Goal: Transaction & Acquisition: Purchase product/service

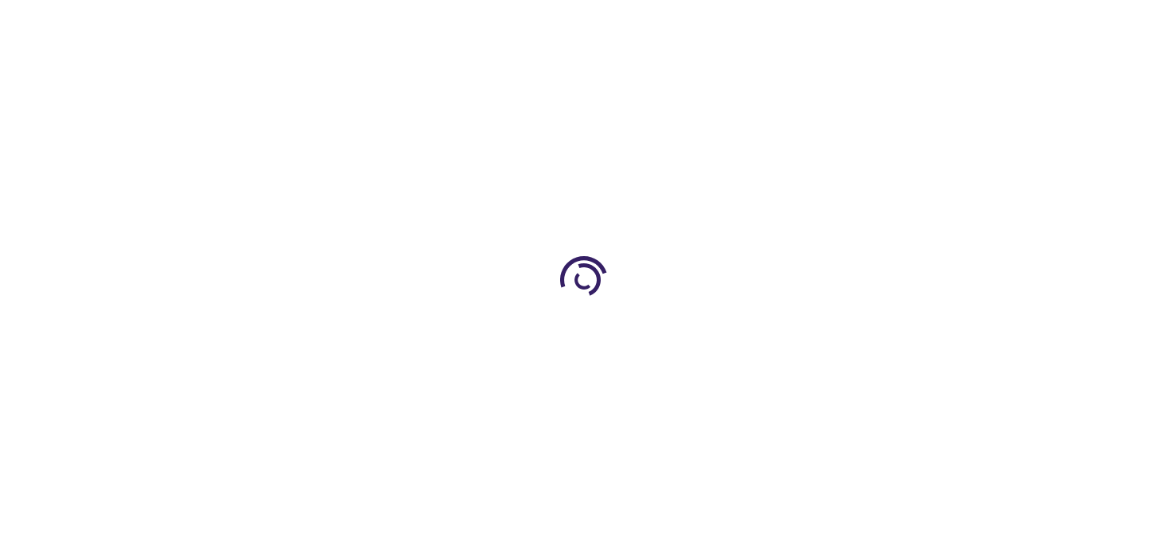
type input "0"
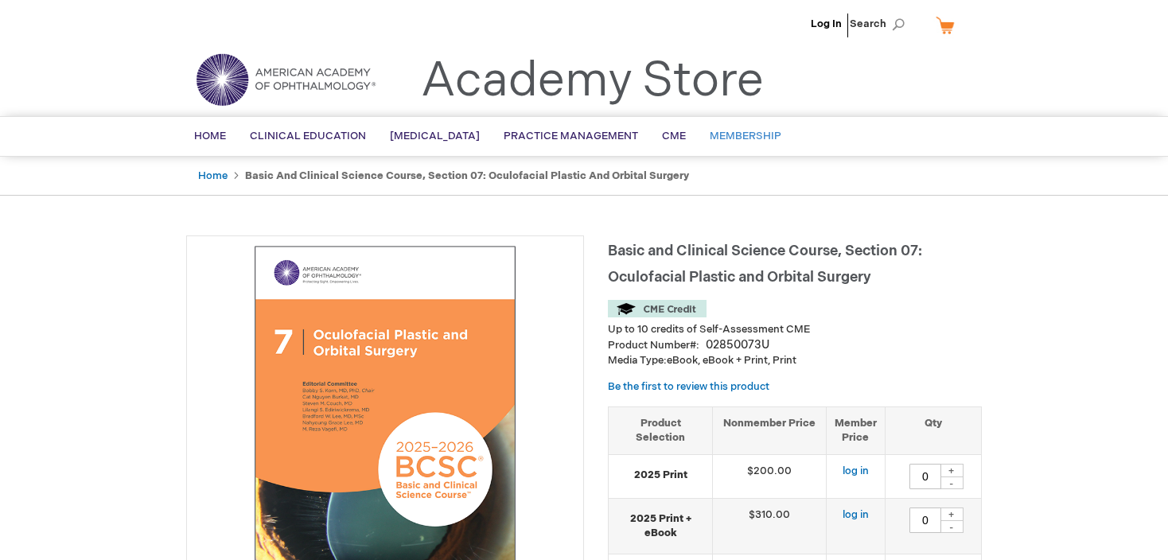
click at [756, 128] on link "Membership" at bounding box center [746, 136] width 96 height 39
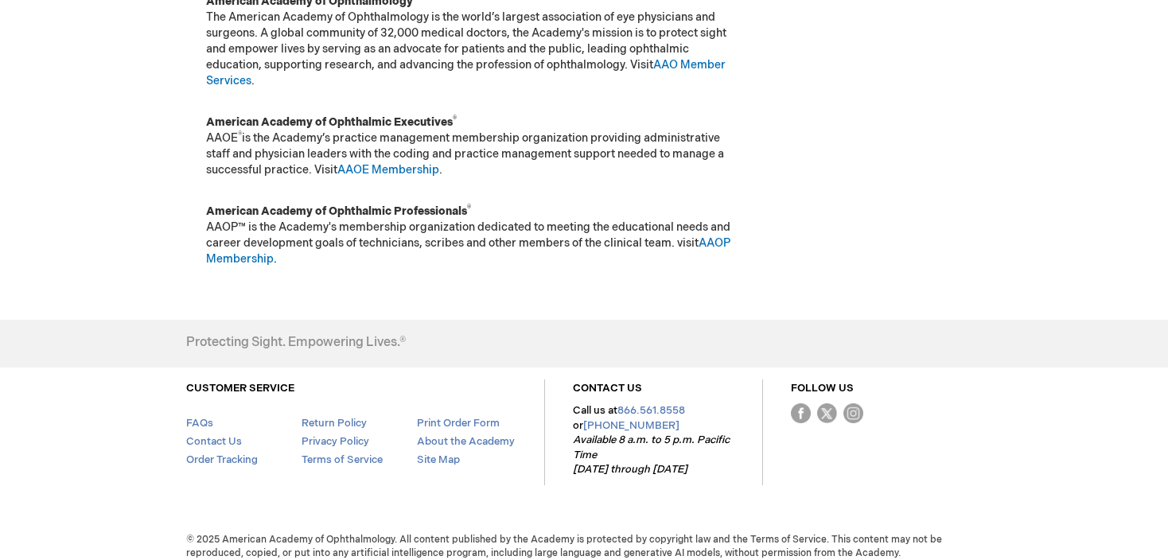
scroll to position [326, 0]
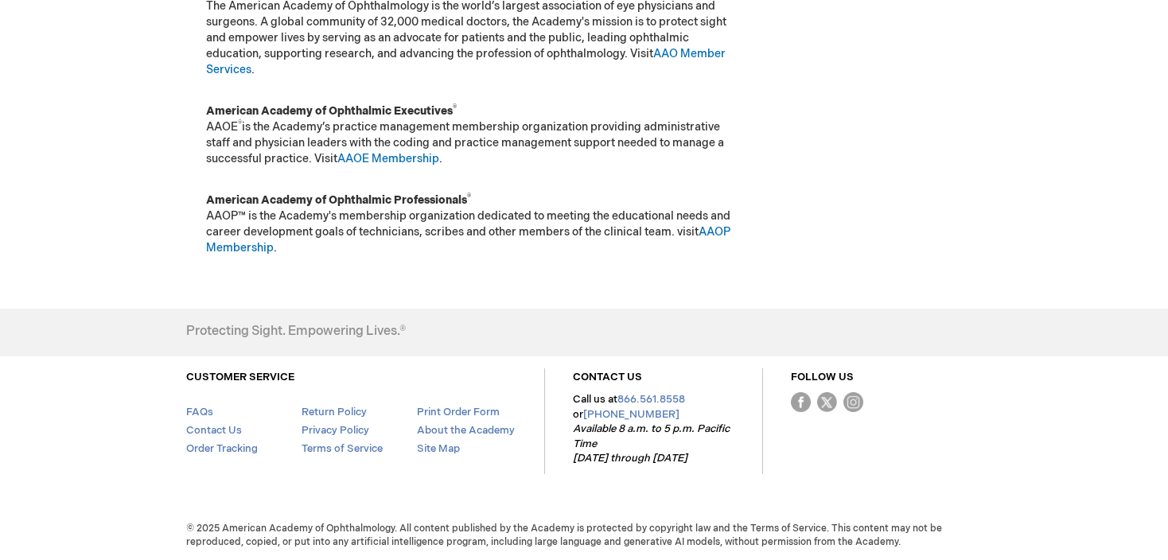
click at [1162, 122] on div "Log In Search My Cart CLOSE RECENTLY ADDED ITEM(S) Close There are no items in …" at bounding box center [584, 117] width 1168 height 887
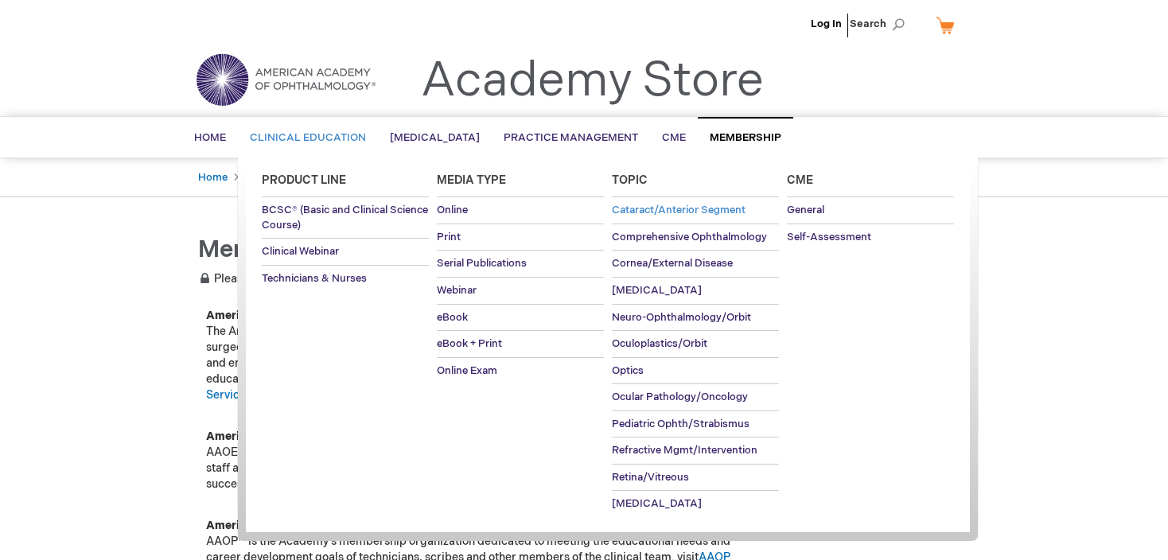
click at [656, 212] on span "Cataract/Anterior Segment" at bounding box center [679, 210] width 134 height 13
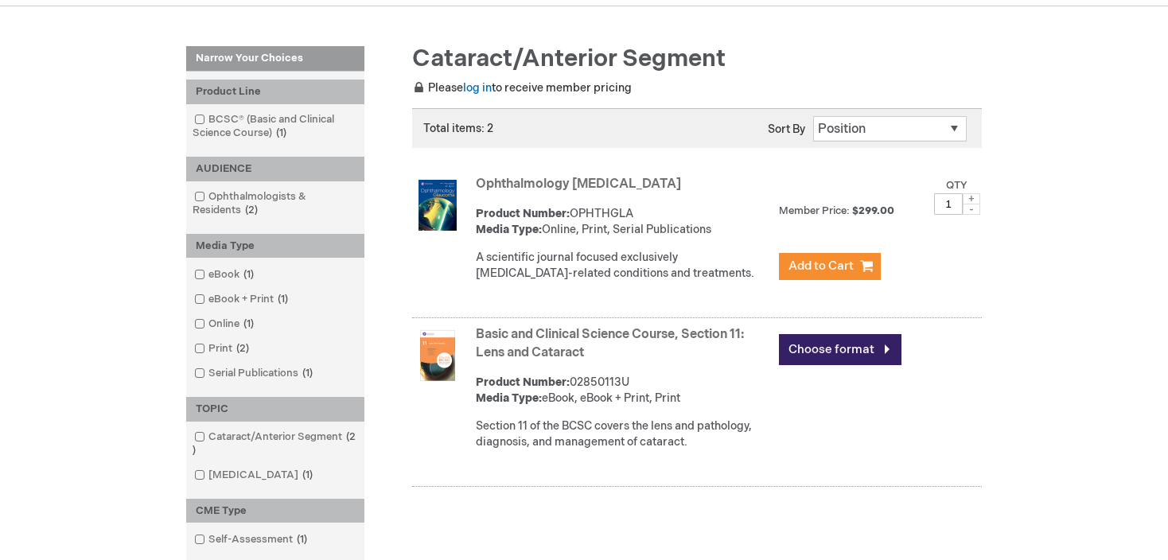
scroll to position [212, 0]
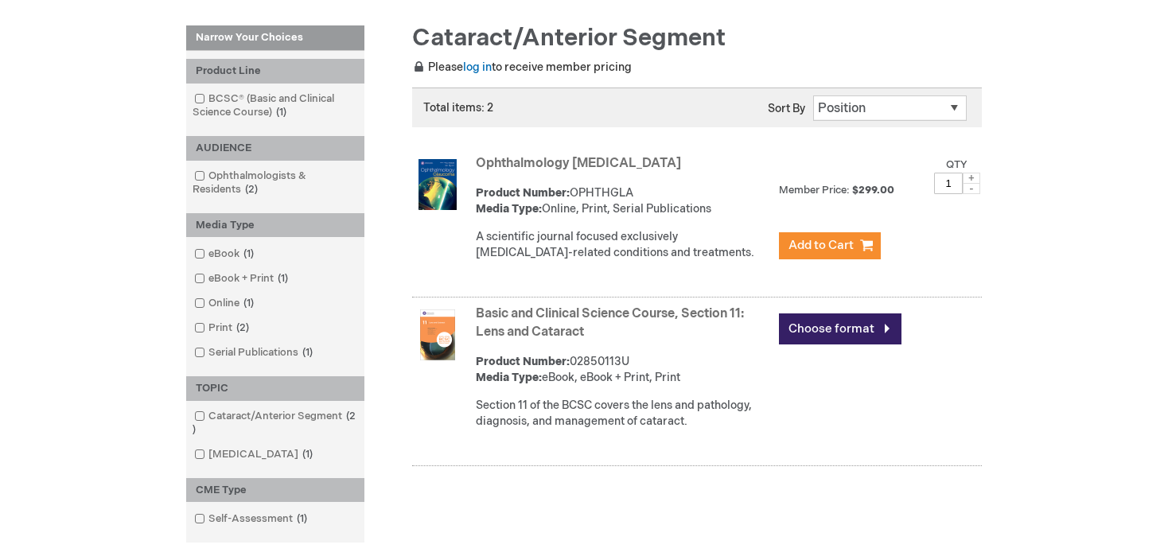
click at [544, 166] on link "Ophthalmology Glaucoma" at bounding box center [578, 163] width 205 height 15
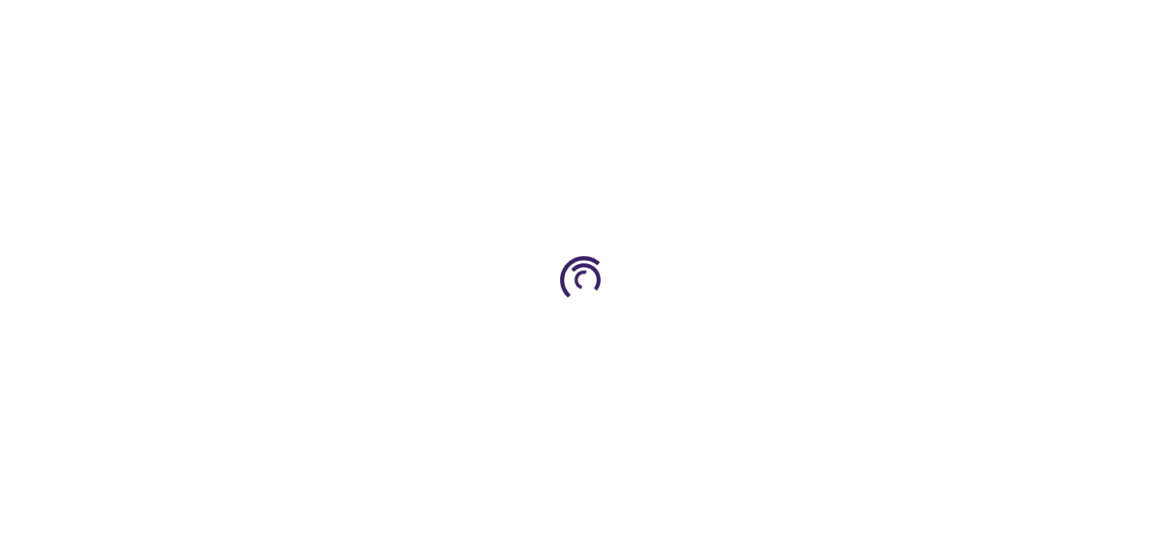
type input "1"
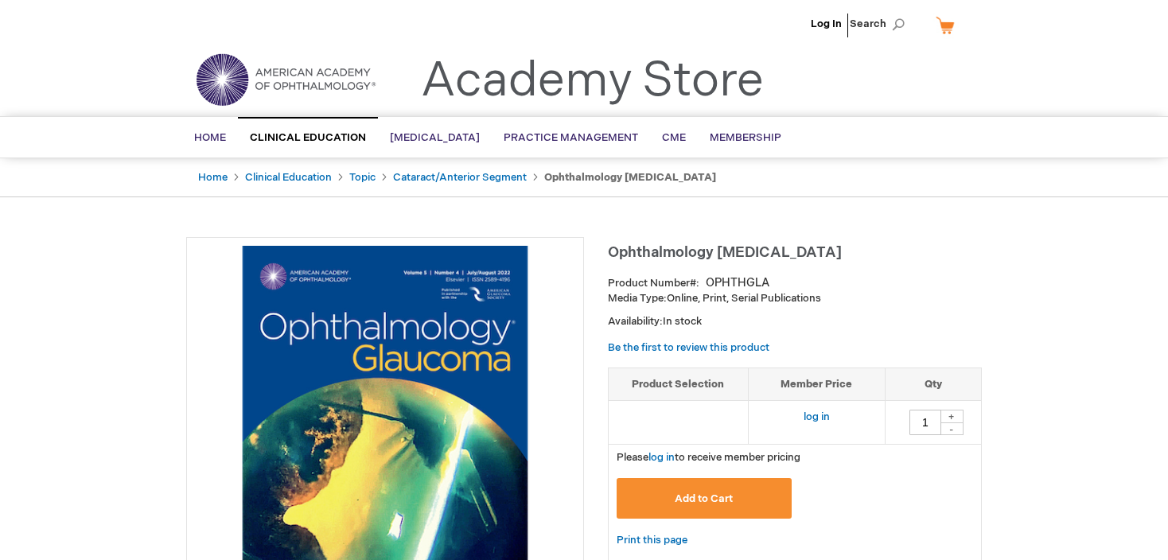
click at [445, 434] on img at bounding box center [385, 436] width 380 height 380
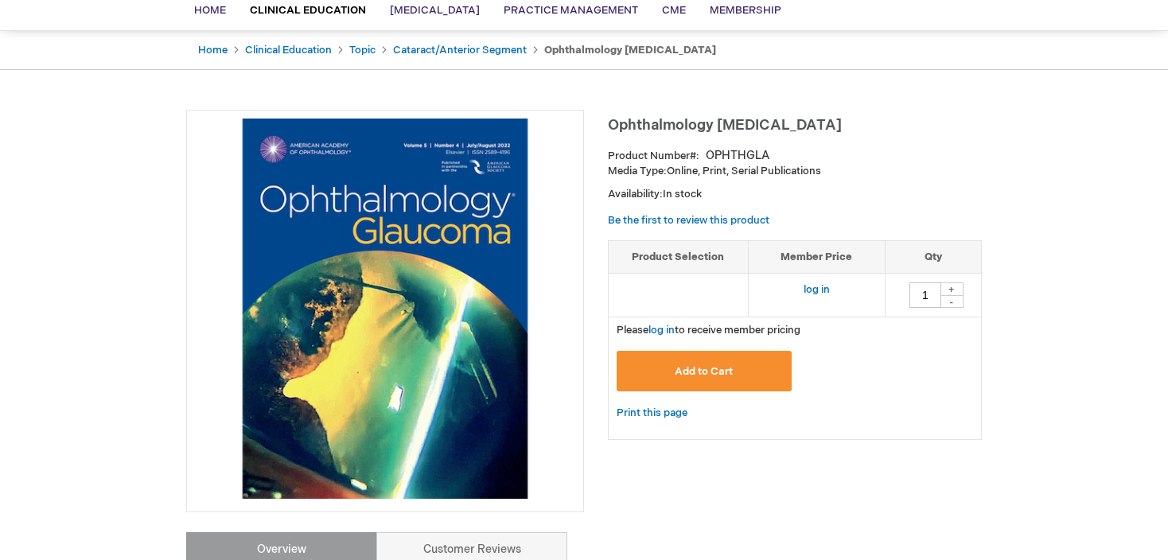
scroll to position [490, 0]
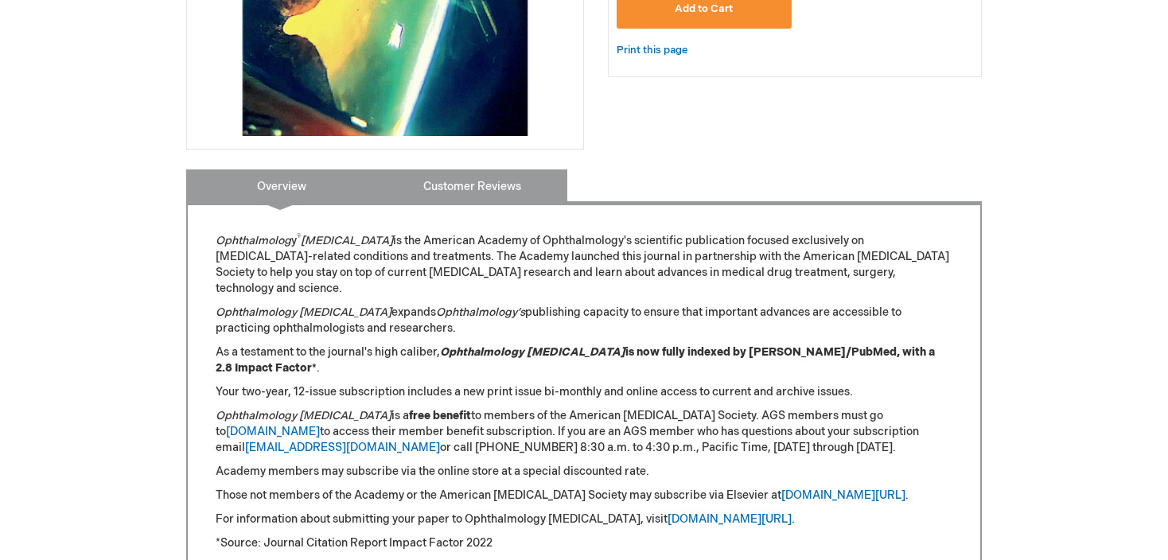
click at [483, 176] on link "Customer Reviews" at bounding box center [471, 186] width 191 height 32
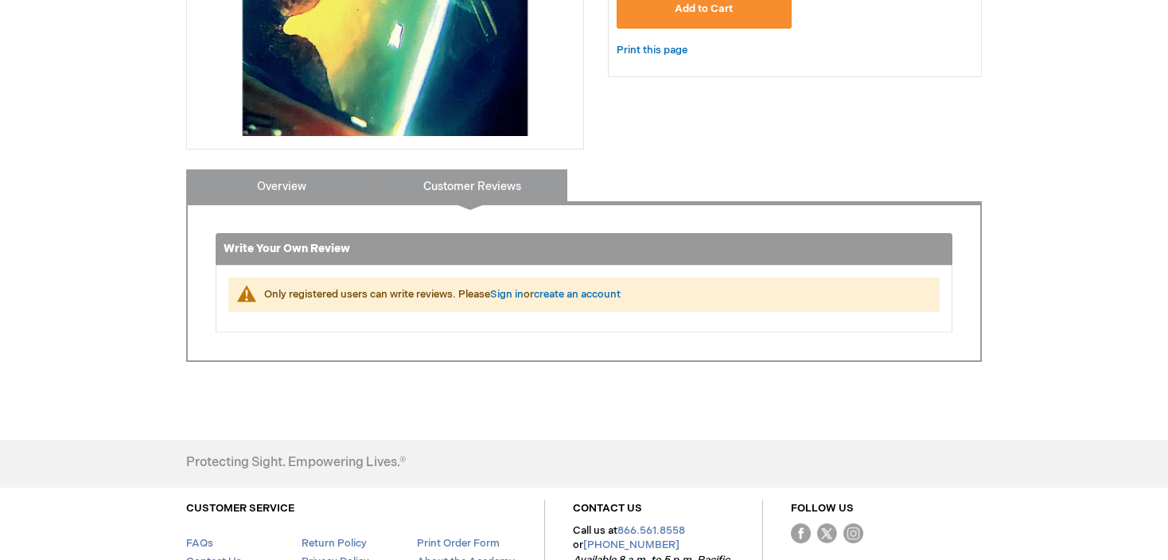
click at [306, 176] on link "Overview" at bounding box center [281, 186] width 191 height 32
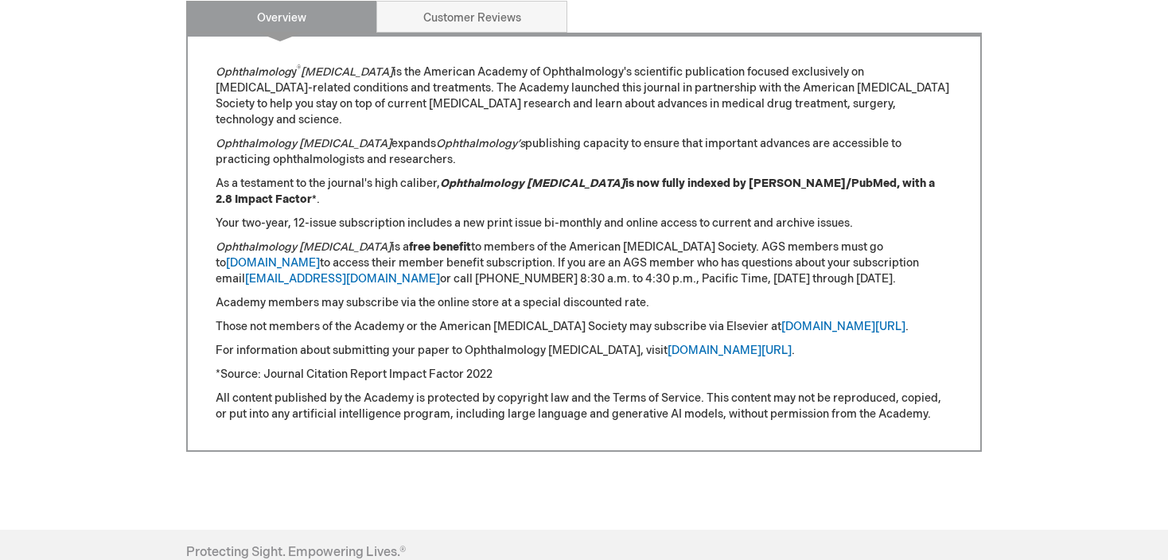
scroll to position [169, 0]
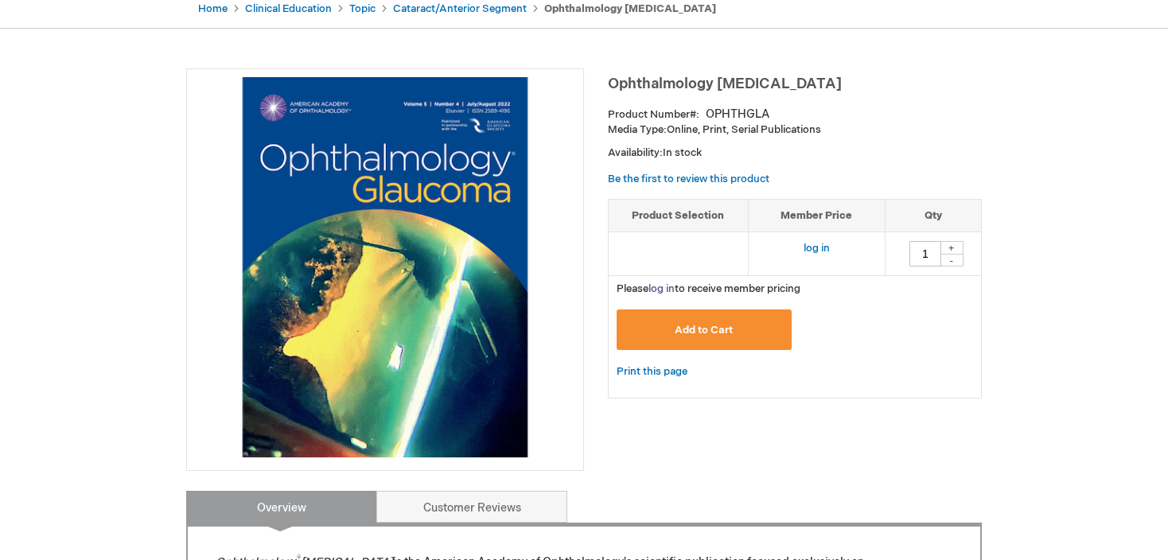
click at [661, 290] on link "log in" at bounding box center [662, 289] width 26 height 13
